Goal: Information Seeking & Learning: Understand process/instructions

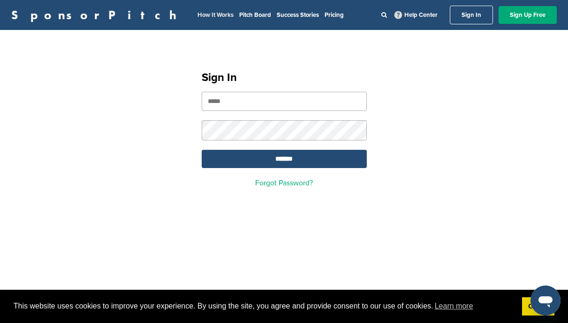
click at [197, 16] on link "How It Works" at bounding box center [215, 14] width 36 height 7
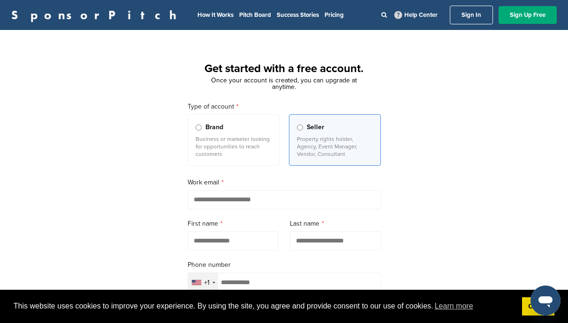
click at [254, 149] on p "Business or marketer looking for opportunities to reach customers" at bounding box center [233, 146] width 76 height 22
click at [197, 14] on link "How It Works" at bounding box center [215, 14] width 36 height 7
